Goal: Task Accomplishment & Management: Manage account settings

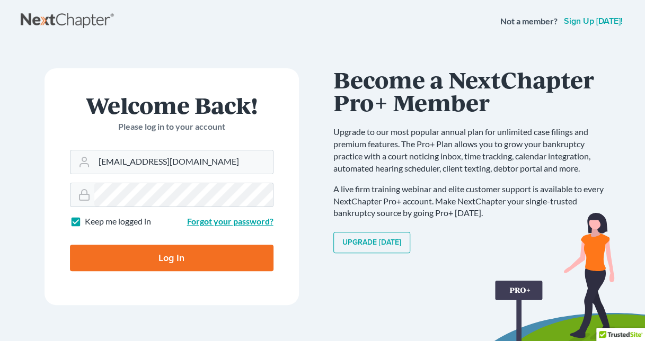
type input "[EMAIL_ADDRESS][DOMAIN_NAME]"
click at [231, 224] on link "Forgot your password?" at bounding box center [230, 221] width 86 height 10
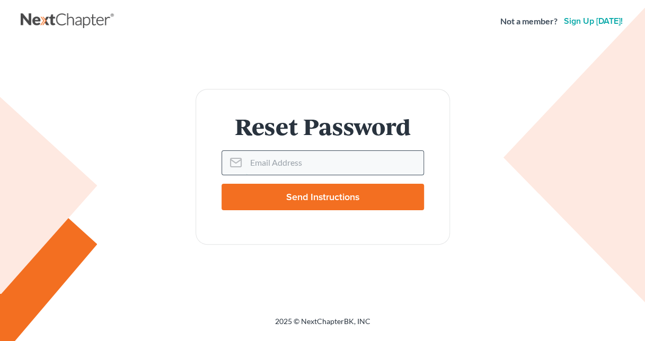
click at [358, 165] on input "Email Address" at bounding box center [335, 162] width 178 height 23
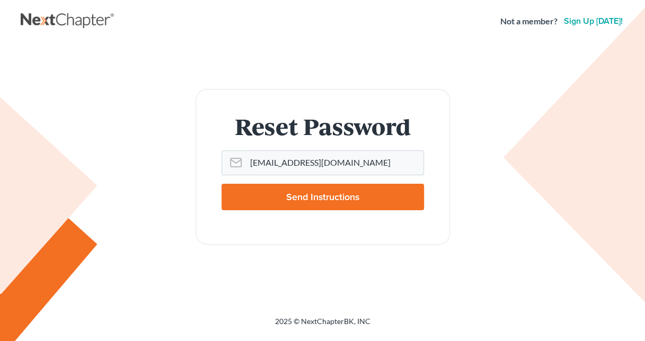
type input "[EMAIL_ADDRESS][DOMAIN_NAME]"
click at [376, 193] on input "Send Instructions" at bounding box center [323, 197] width 203 height 27
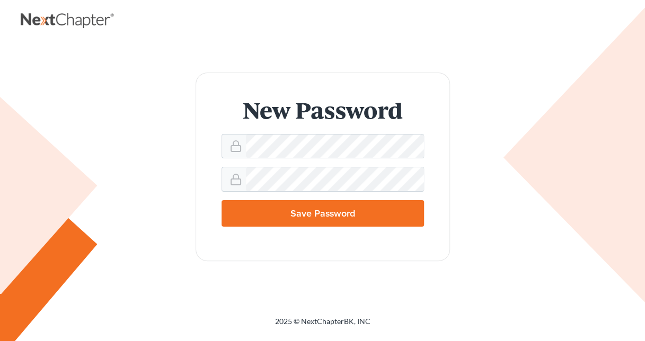
click at [323, 217] on input "Save Password" at bounding box center [323, 213] width 203 height 27
type input "Thinking..."
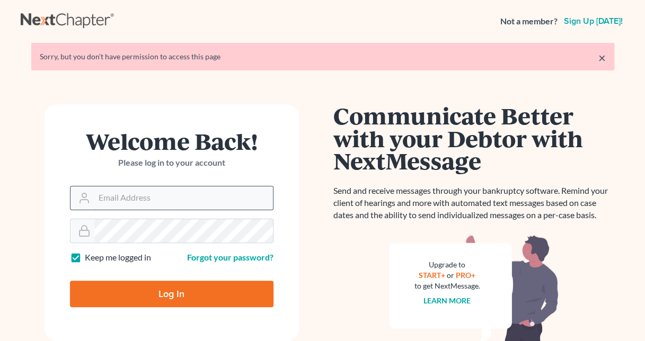
click at [214, 198] on input "Email Address" at bounding box center [183, 198] width 179 height 23
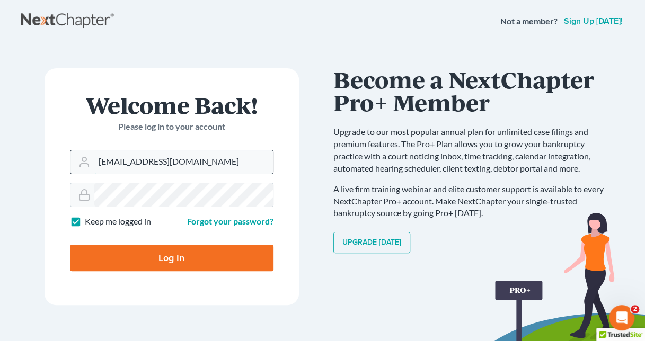
type input "[EMAIL_ADDRESS][DOMAIN_NAME]"
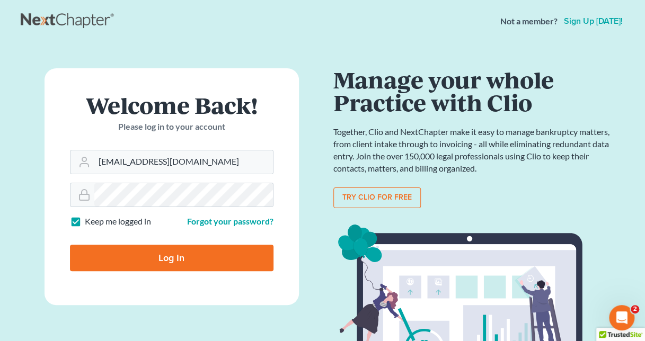
click at [221, 264] on input "Log In" at bounding box center [172, 258] width 204 height 27
type input "Thinking..."
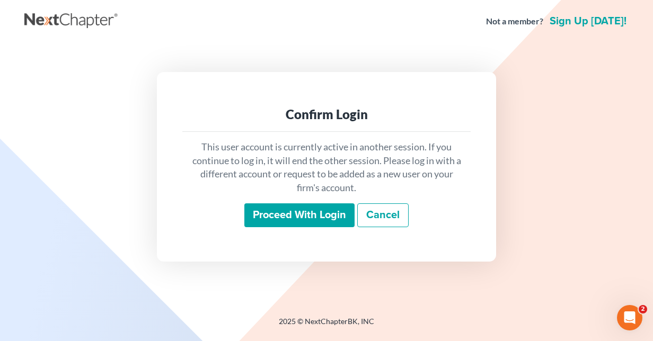
click at [297, 214] on input "Proceed with login" at bounding box center [299, 216] width 110 height 24
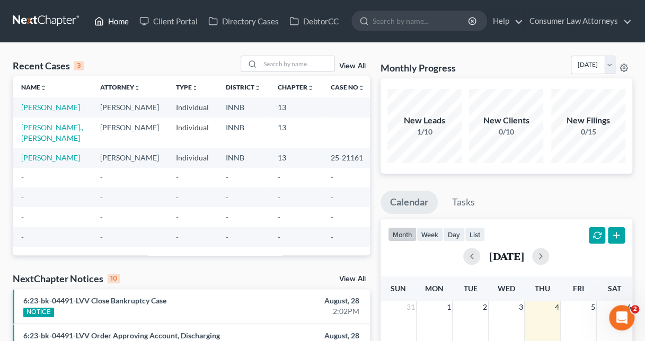
click at [118, 20] on link "Home" at bounding box center [111, 21] width 45 height 19
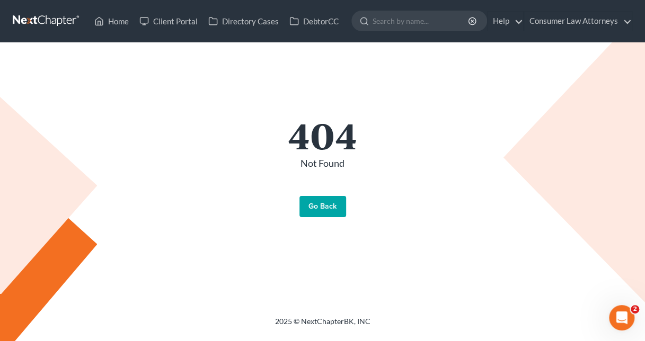
click at [325, 208] on link "Go Back" at bounding box center [323, 206] width 47 height 21
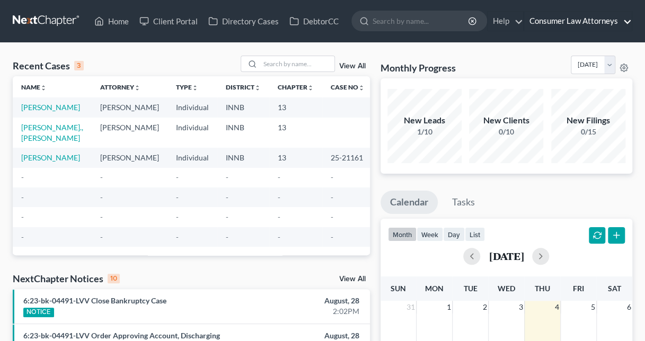
click at [629, 19] on link "Consumer Law Attorneys" at bounding box center [578, 21] width 108 height 19
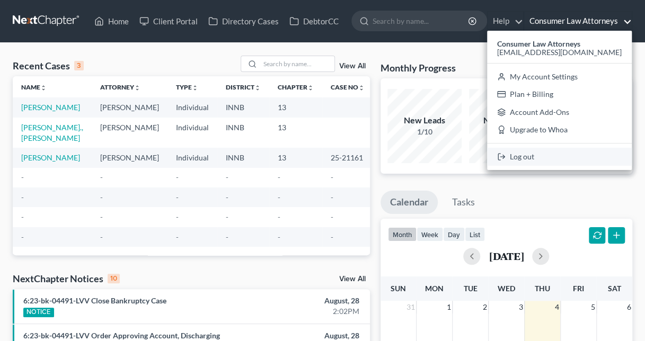
click at [575, 163] on link "Log out" at bounding box center [559, 157] width 145 height 18
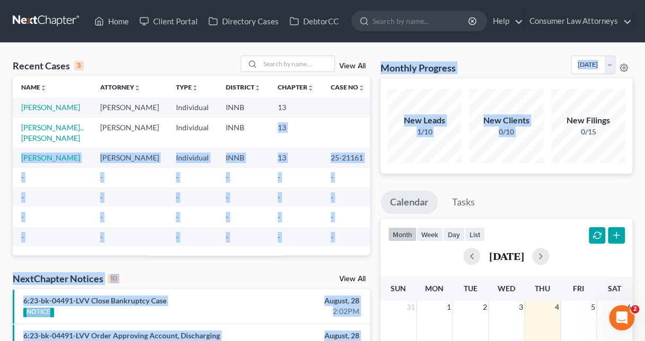
drag, startPoint x: 575, startPoint y: 163, endPoint x: 251, endPoint y: 138, distance: 324.5
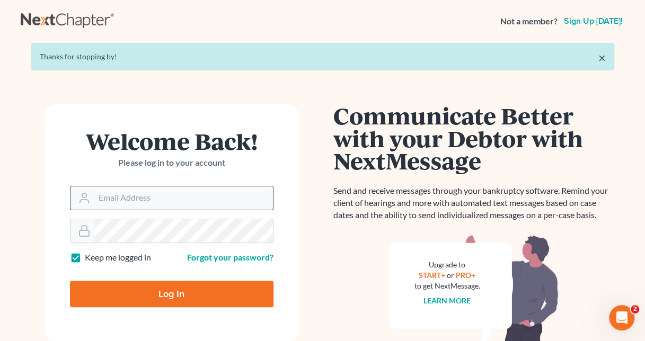
click at [136, 197] on input "Email Address" at bounding box center [183, 198] width 179 height 23
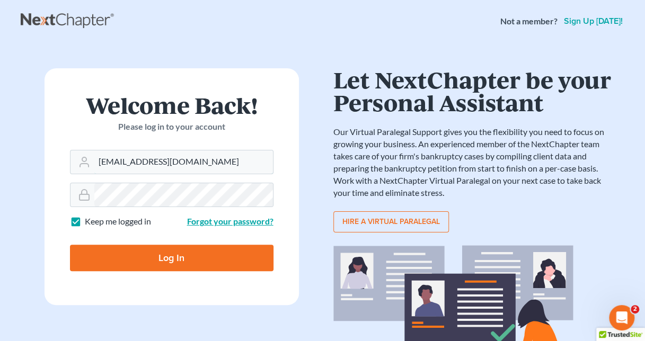
type input "[EMAIL_ADDRESS][DOMAIN_NAME]"
click at [227, 223] on link "Forgot your password?" at bounding box center [230, 221] width 86 height 10
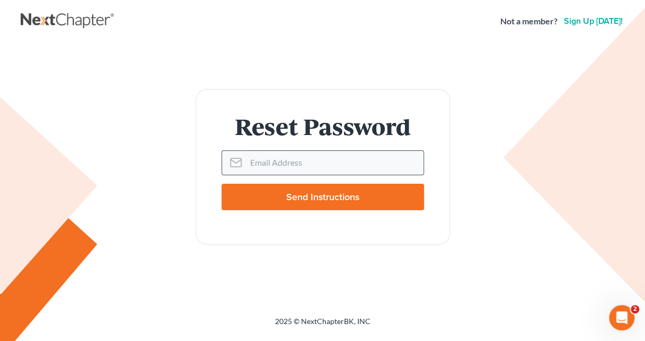
click at [354, 166] on input "Email Address" at bounding box center [335, 162] width 178 height 23
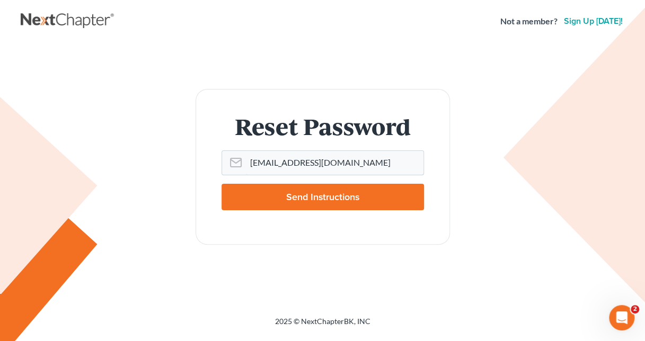
type input "[EMAIL_ADDRESS][DOMAIN_NAME]"
click at [260, 198] on input "Send Instructions" at bounding box center [323, 197] width 203 height 27
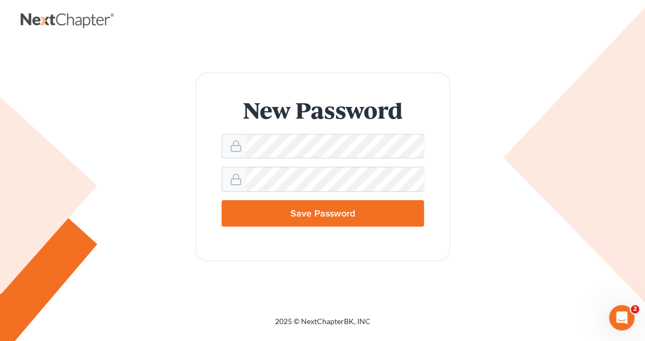
click at [366, 212] on input "Save Password" at bounding box center [323, 213] width 203 height 27
type input "Thinking..."
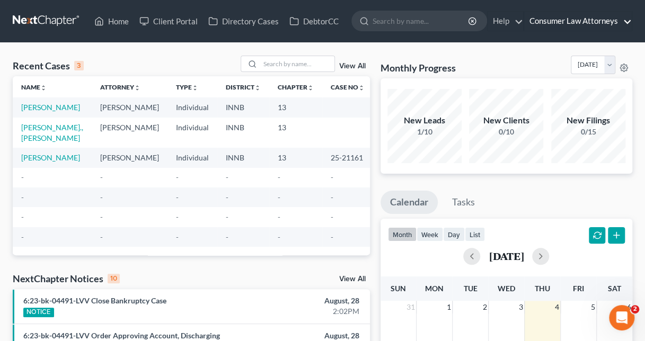
click at [628, 16] on link "Consumer Law Attorneys" at bounding box center [578, 21] width 108 height 19
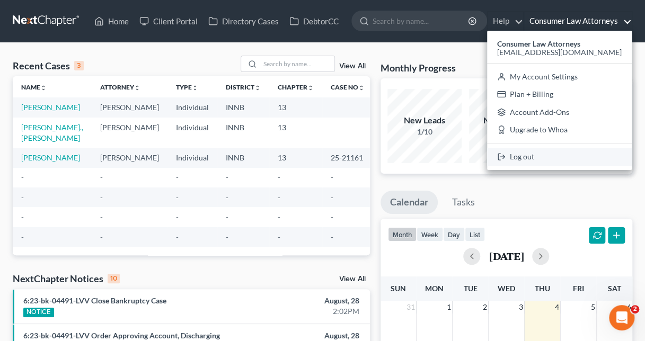
click at [581, 161] on link "Log out" at bounding box center [559, 157] width 145 height 18
